Goal: Task Accomplishment & Management: Complete application form

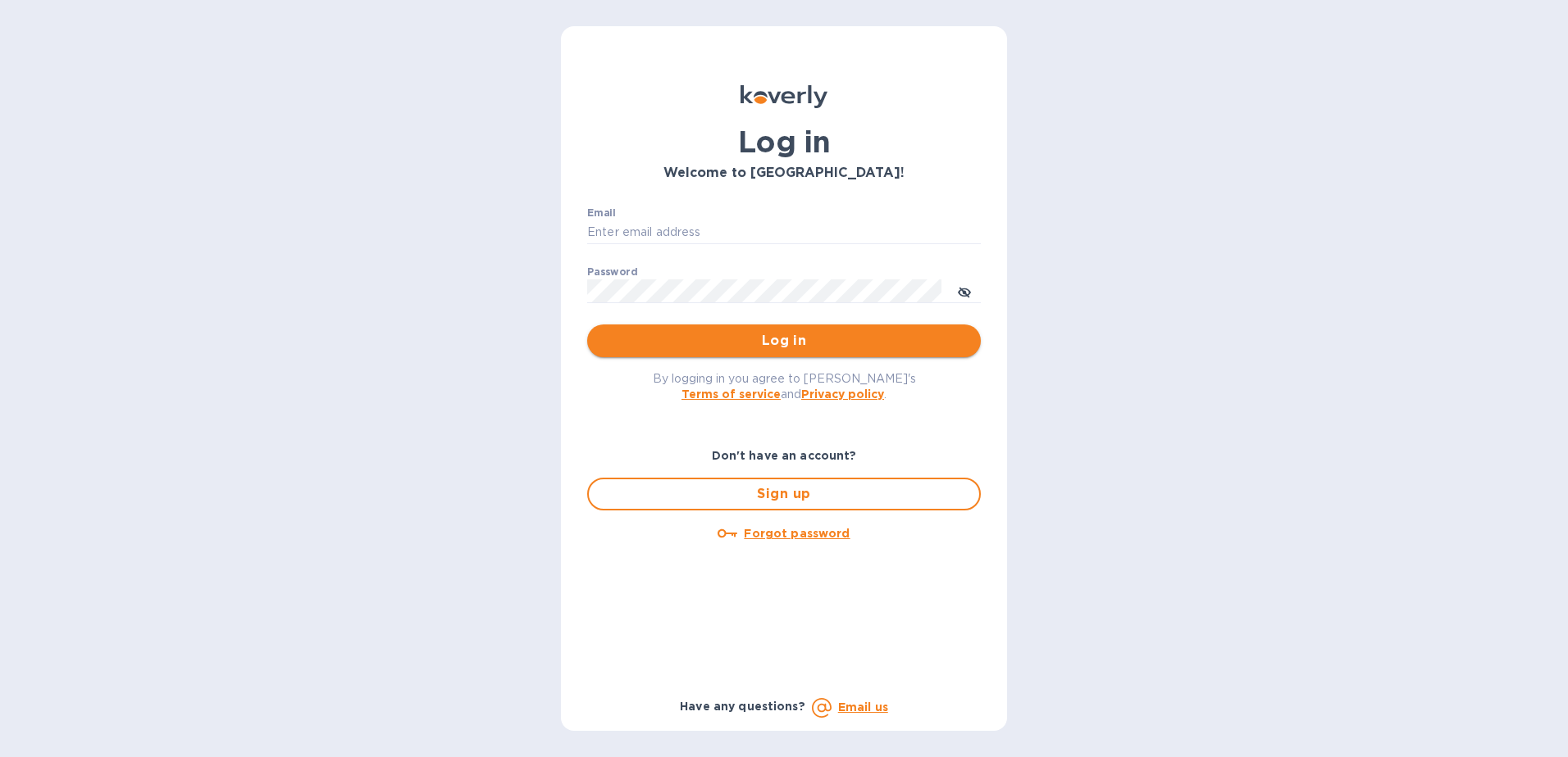
type input "daniel.vargas@gapnvocc.com"
click at [758, 333] on span "Log in" at bounding box center [784, 341] width 367 height 20
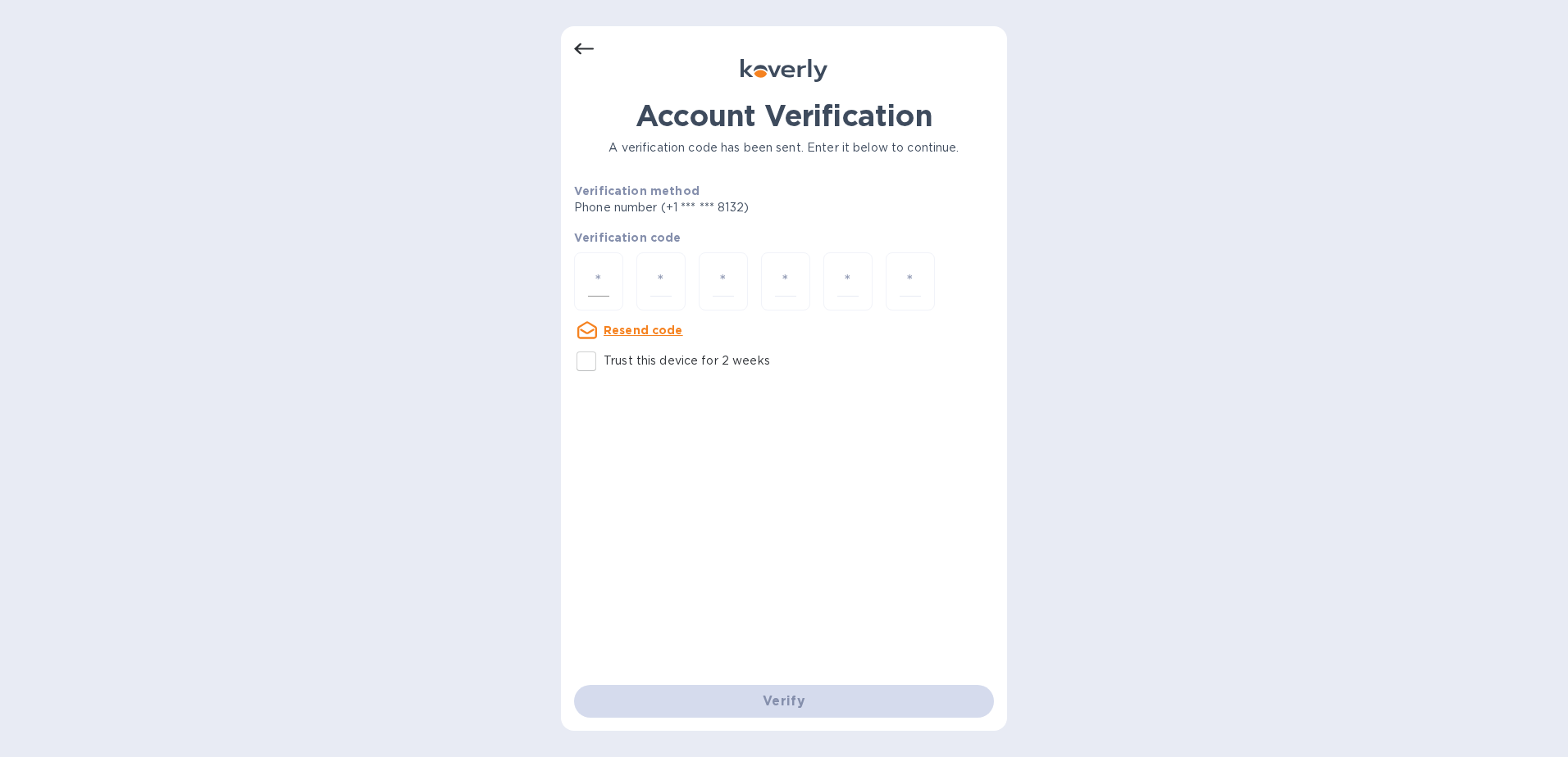
click at [608, 282] on input "number" at bounding box center [598, 281] width 21 height 31
type input "7"
type input "8"
type input "1"
type input "3"
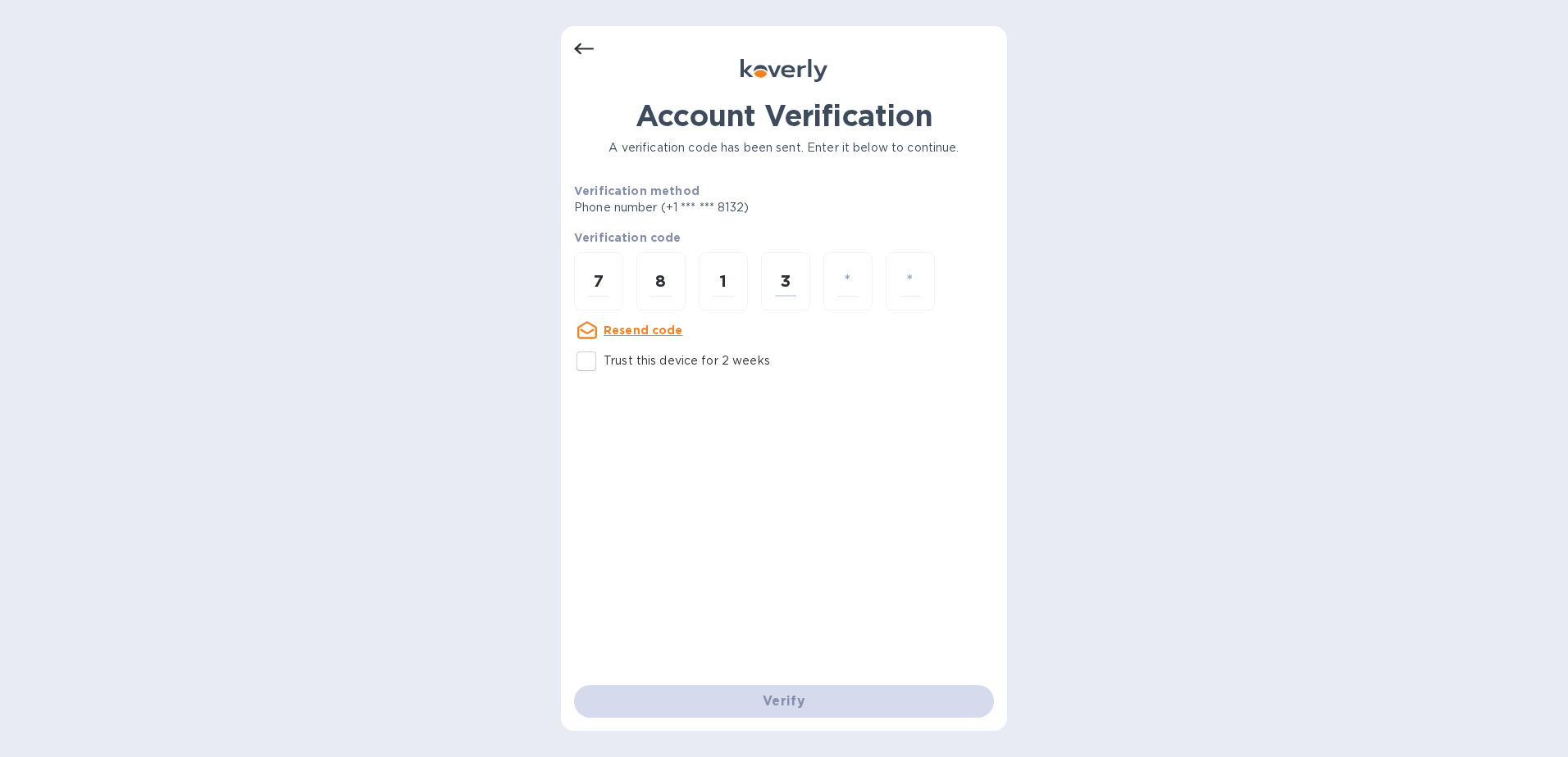
type input "3"
type input "8"
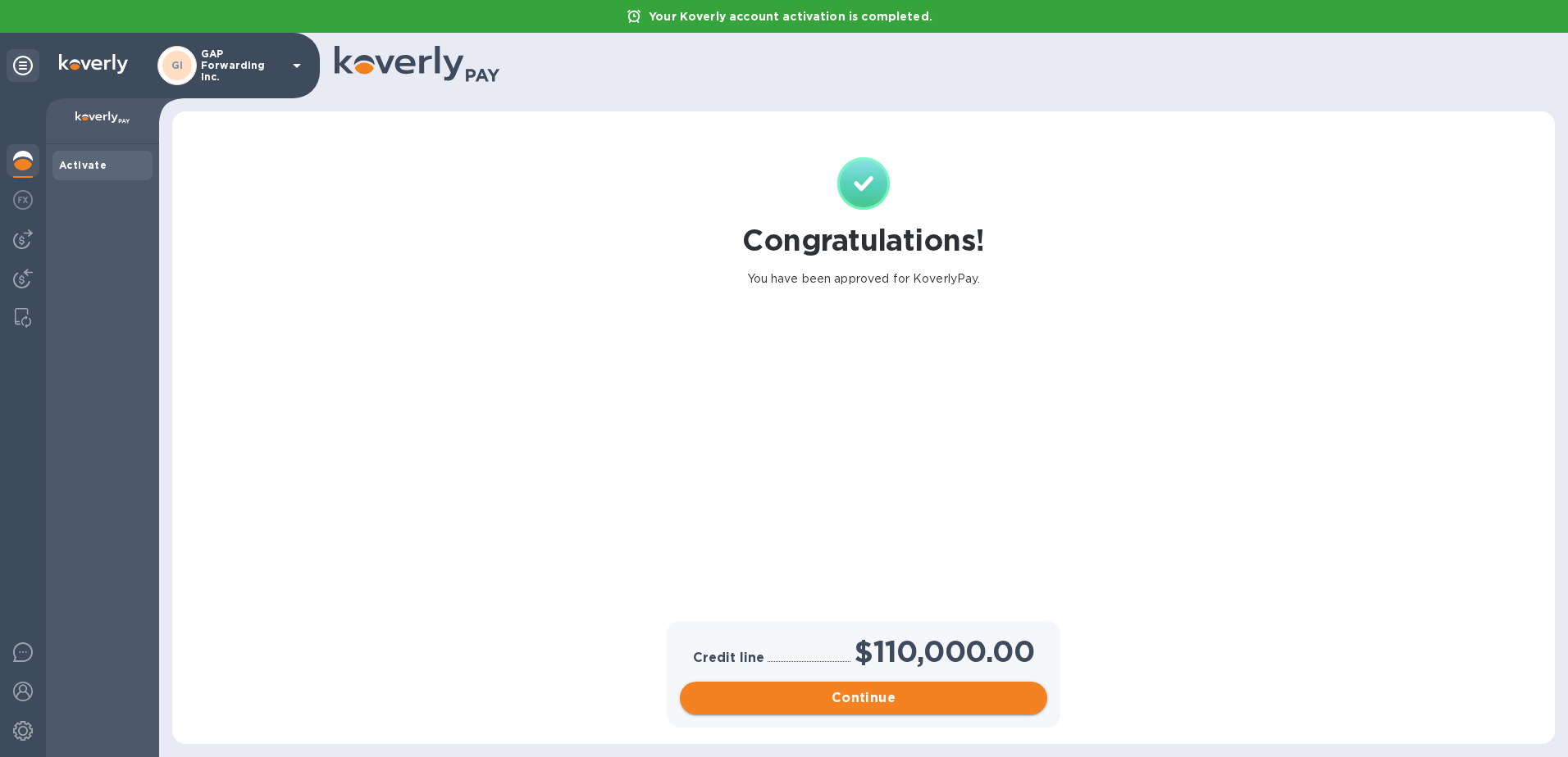
click at [881, 691] on span "Continue" at bounding box center [863, 698] width 341 height 20
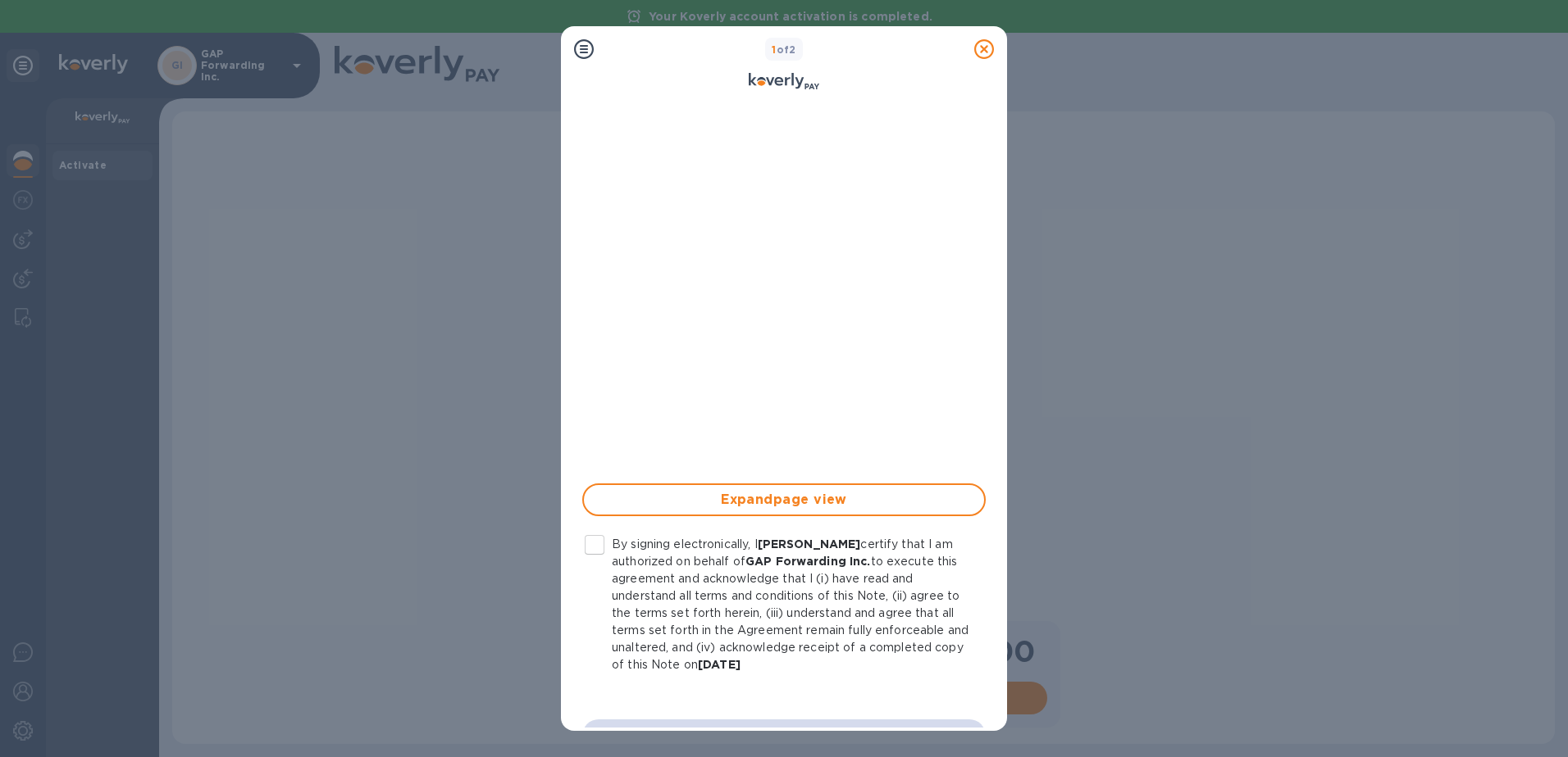
scroll to position [244, 0]
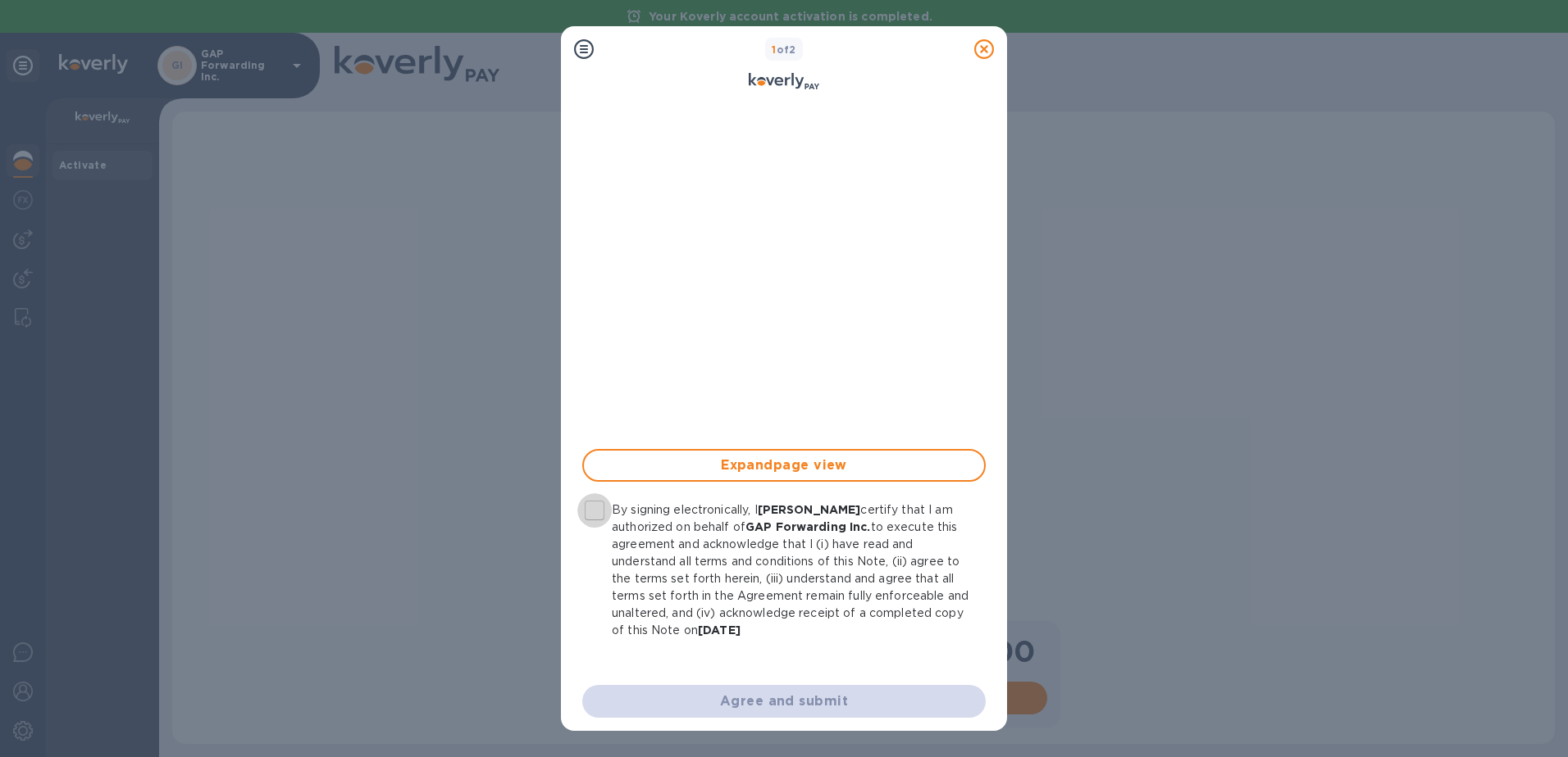
click at [603, 516] on input "By signing electronically, I [PERSON_NAME] certify that I am authorized on beha…" at bounding box center [594, 510] width 34 height 34
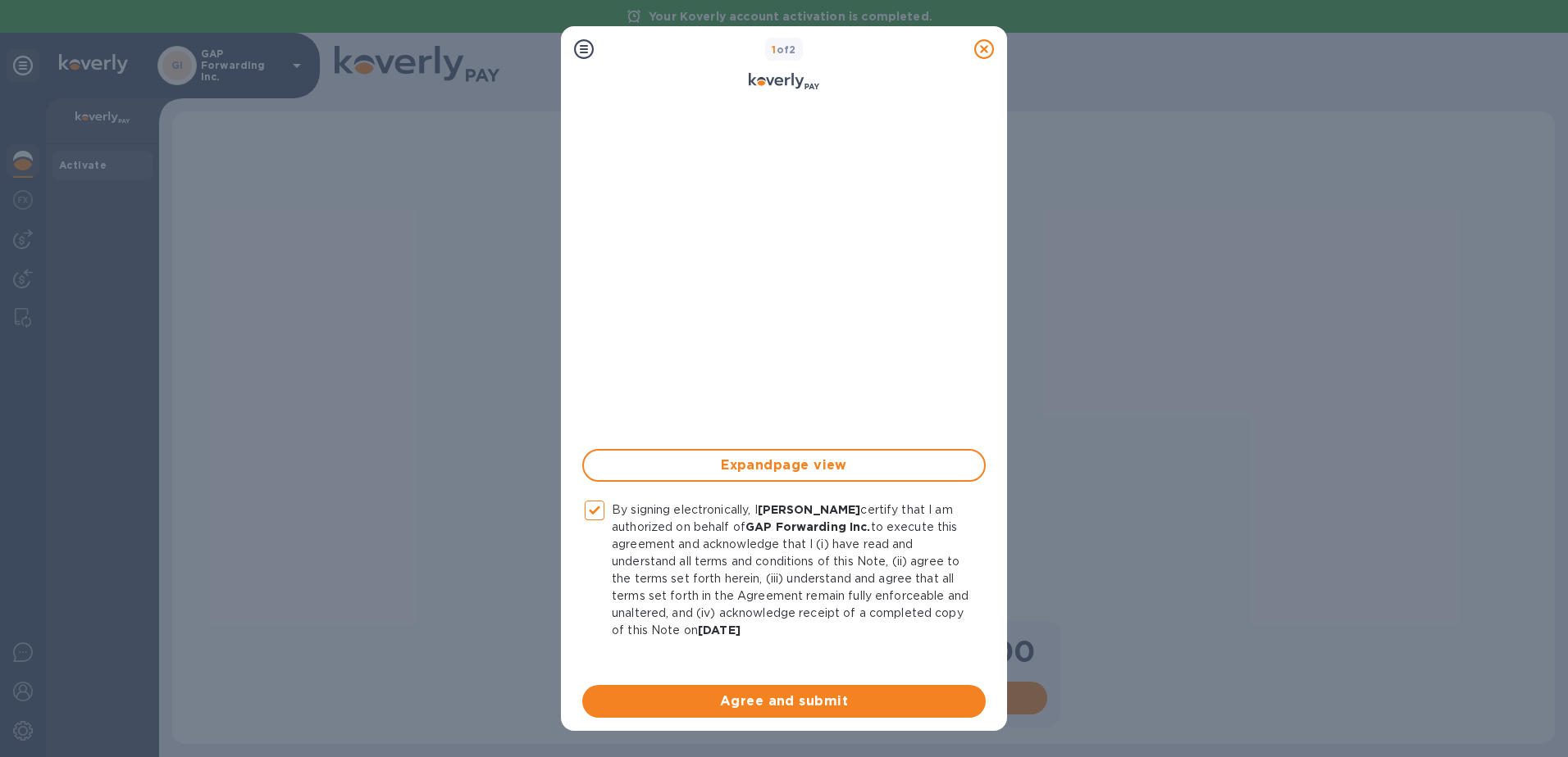
click at [768, 698] on span "Agree and submit" at bounding box center [784, 701] width 377 height 20
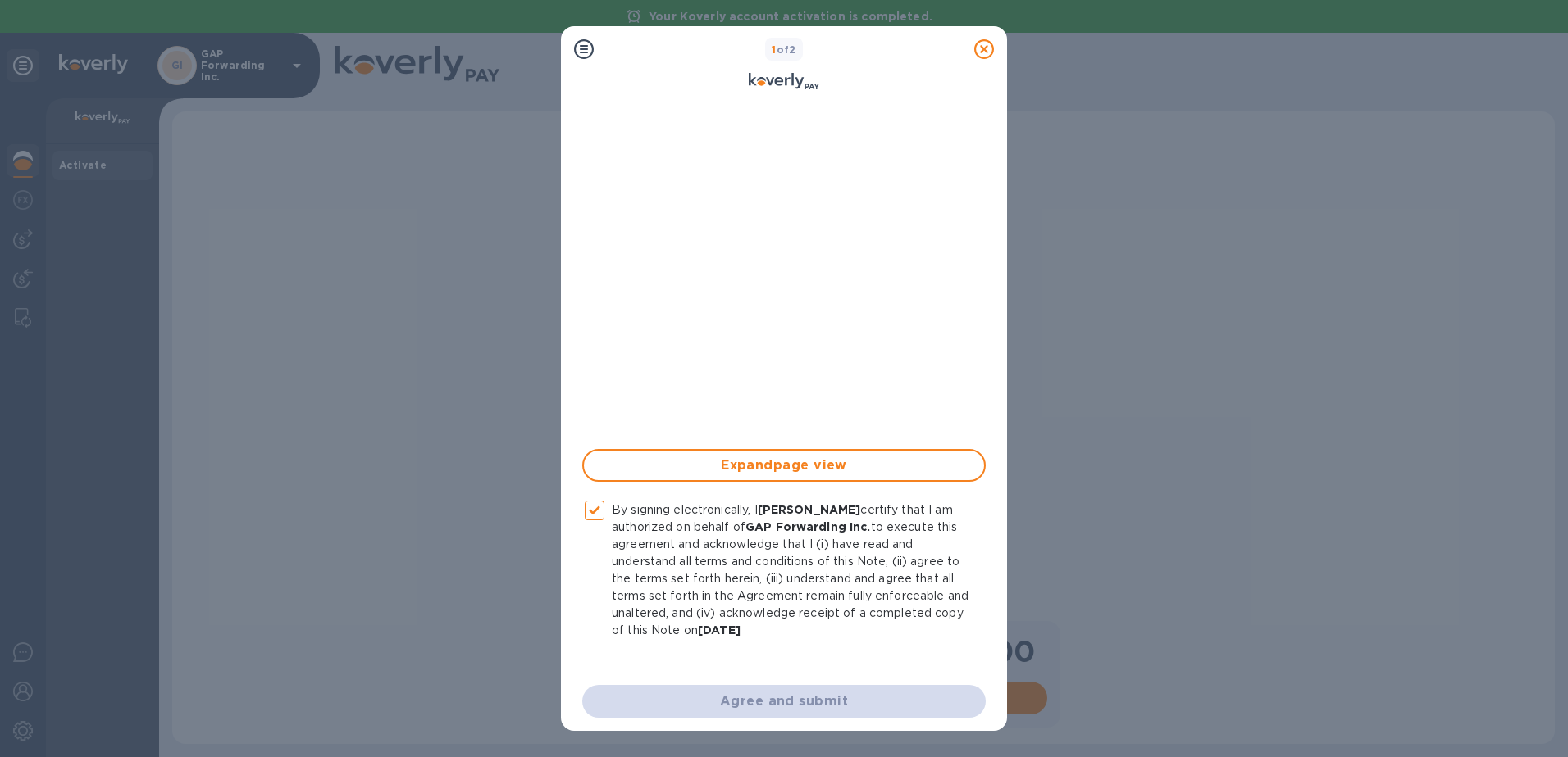
checkbox input "false"
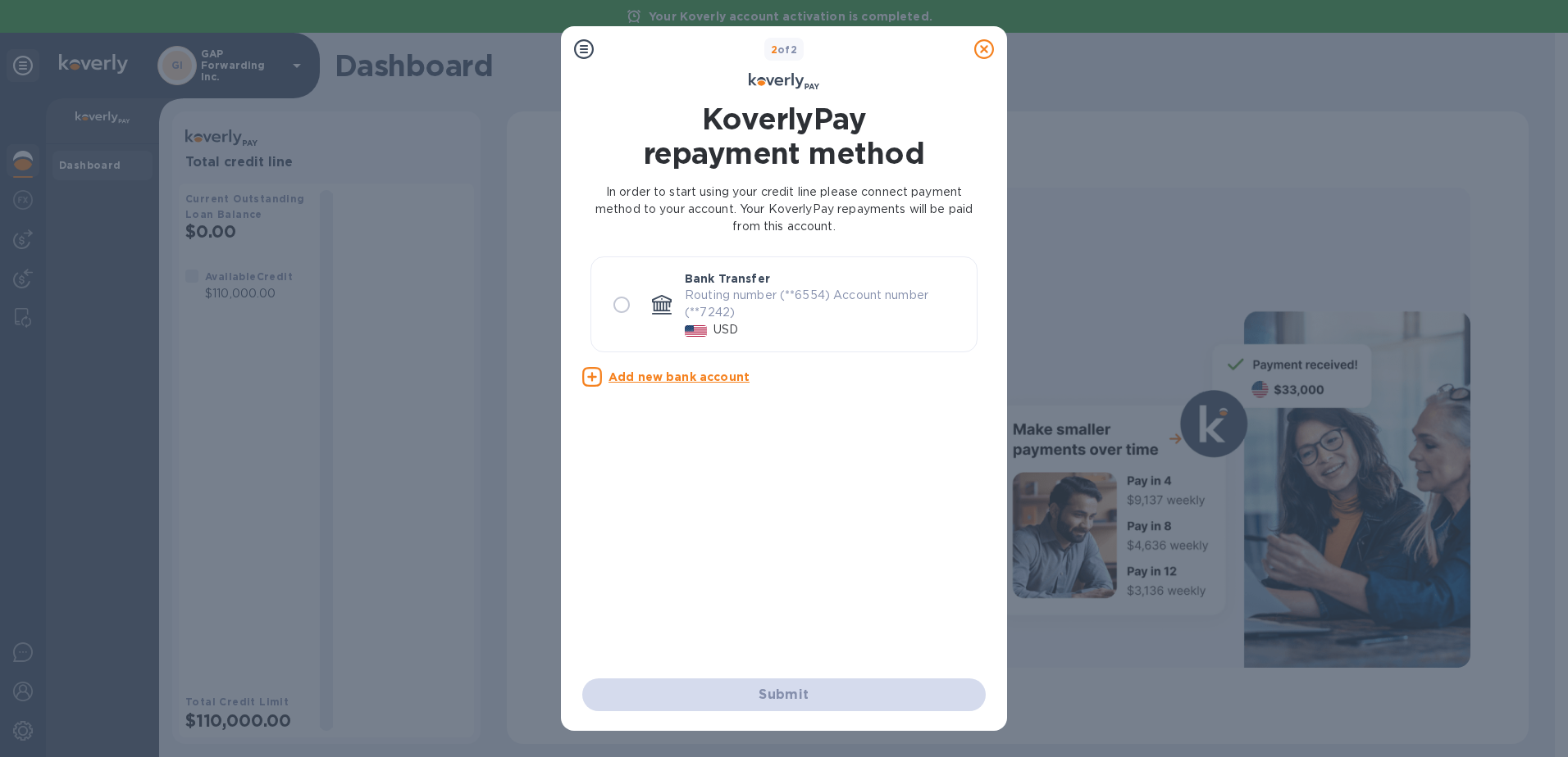
scroll to position [0, 0]
click at [616, 302] on input "radio" at bounding box center [621, 304] width 34 height 34
radio input "true"
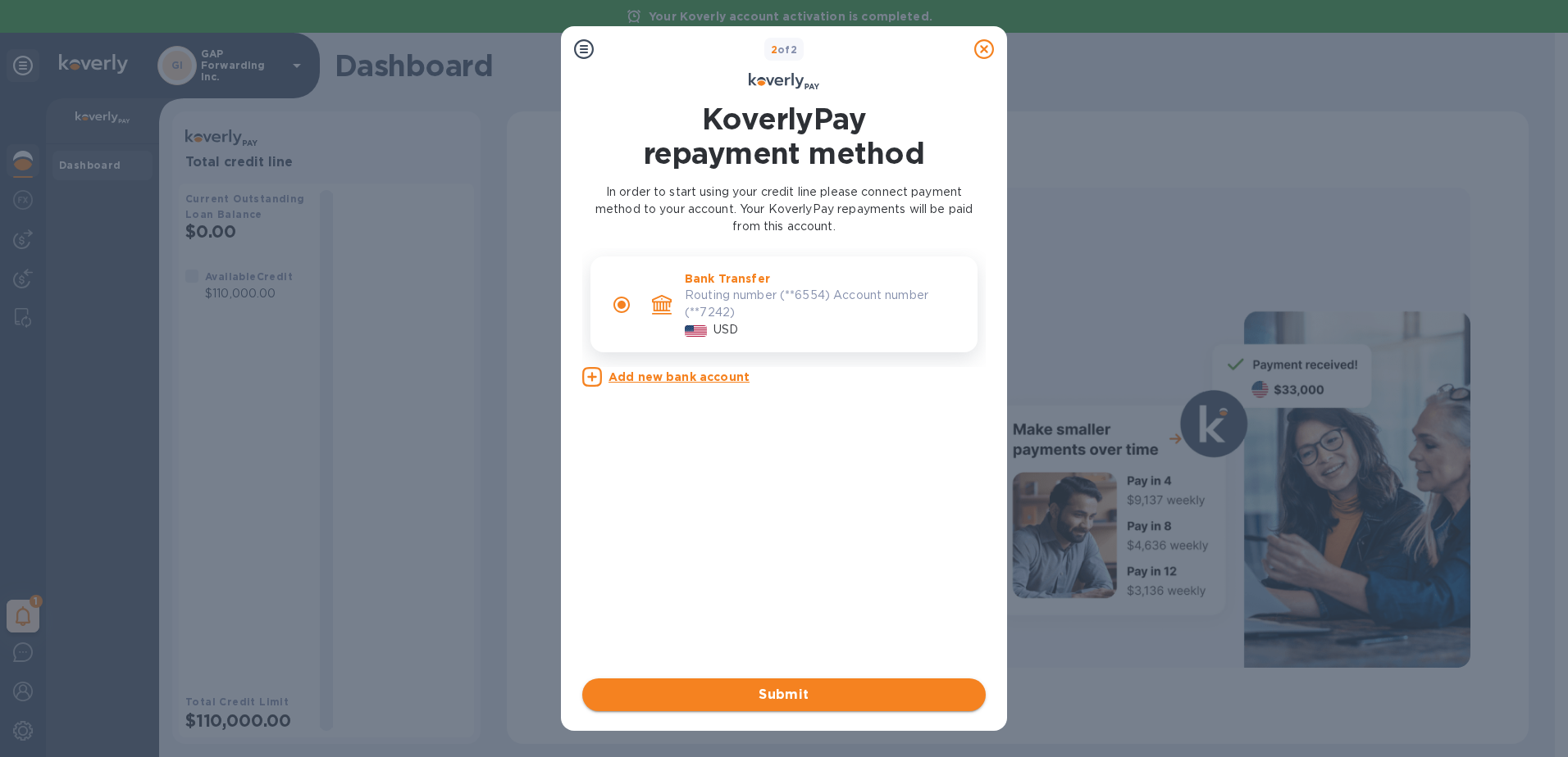
click at [799, 691] on span "Submit" at bounding box center [784, 695] width 377 height 20
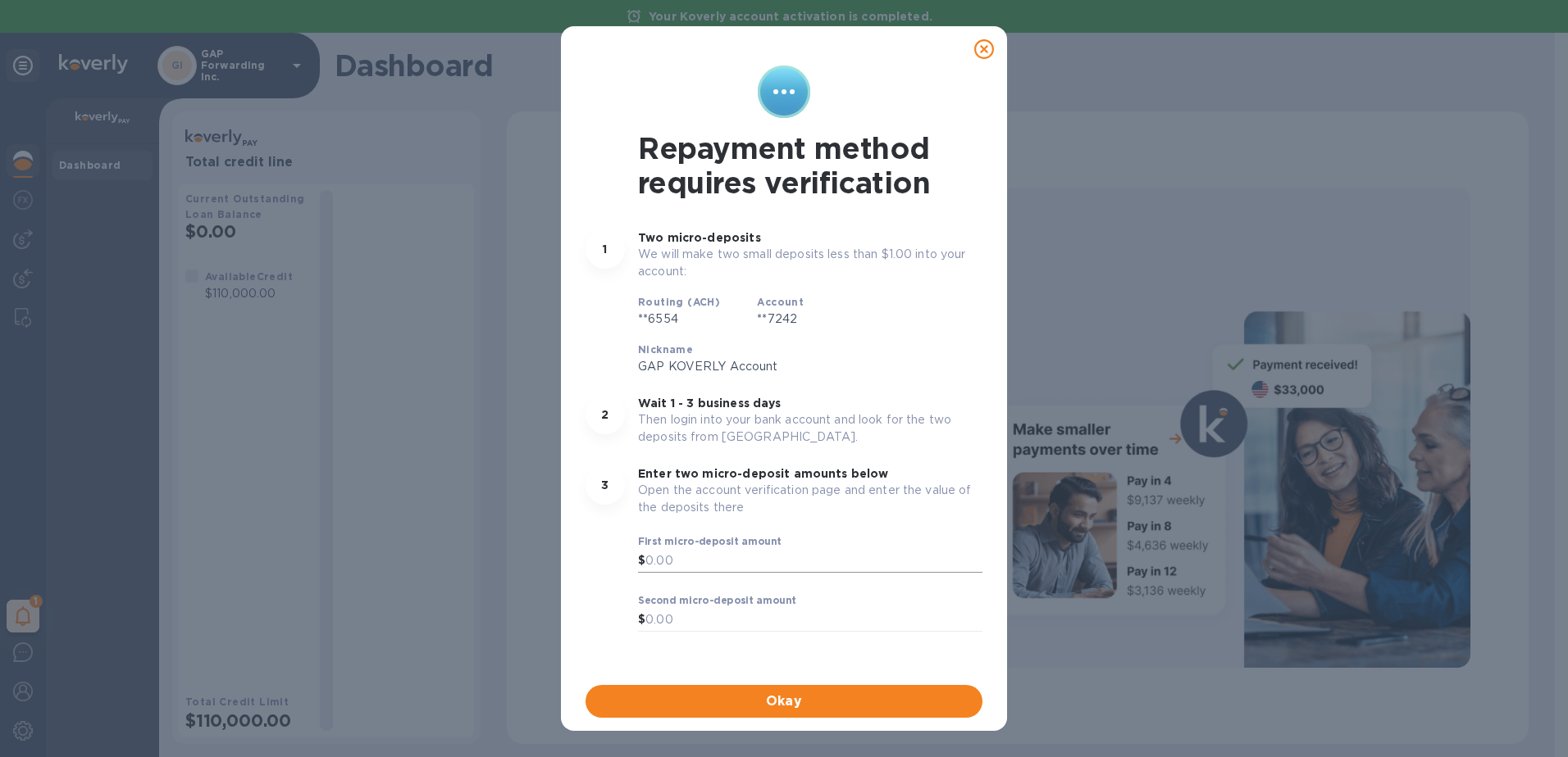
click at [667, 553] on input "text" at bounding box center [813, 561] width 337 height 24
click at [803, 698] on span "Okay" at bounding box center [784, 701] width 371 height 20
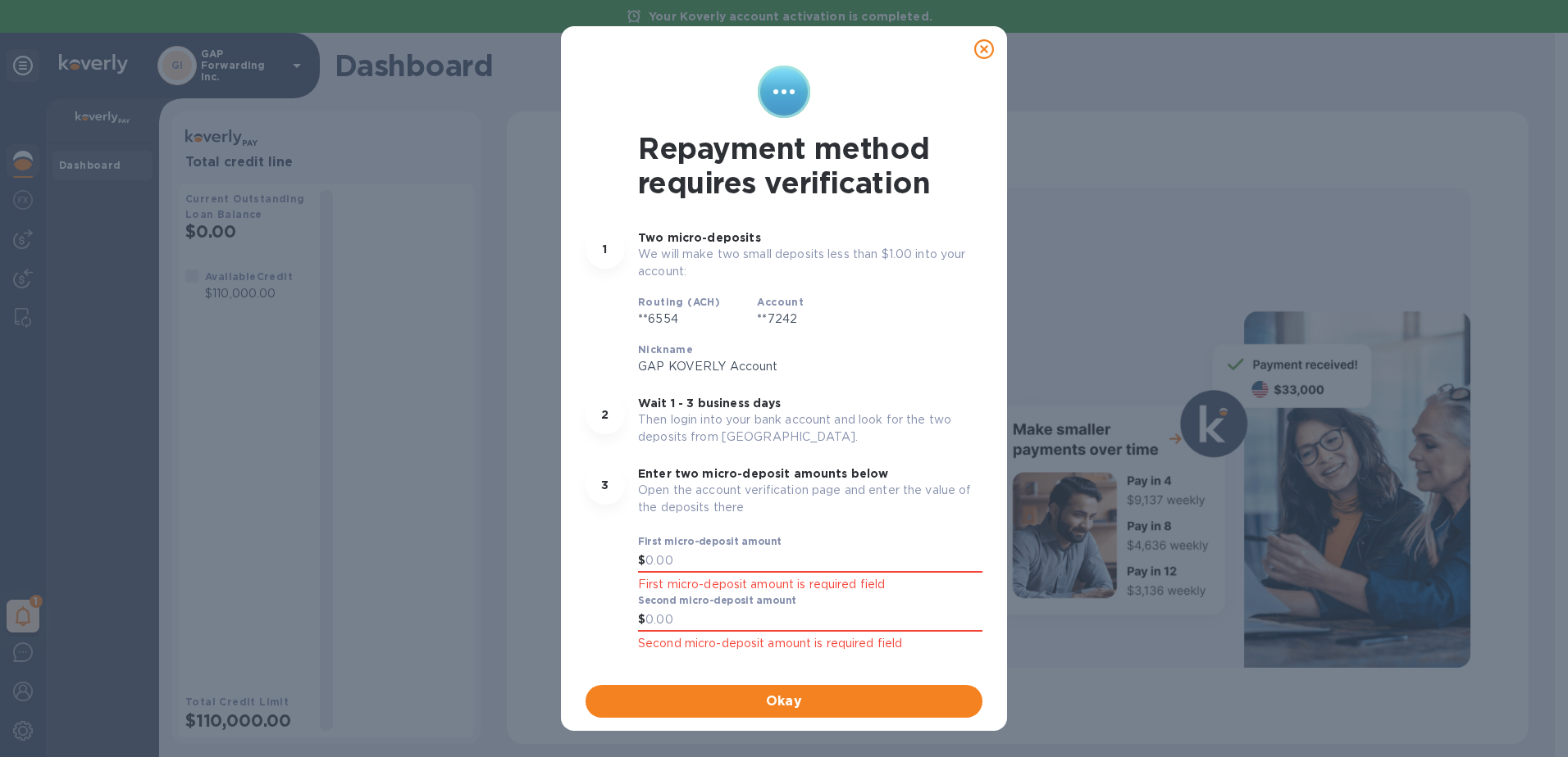
click at [984, 42] on icon at bounding box center [984, 49] width 20 height 20
